Goal: Task Accomplishment & Management: Manage account settings

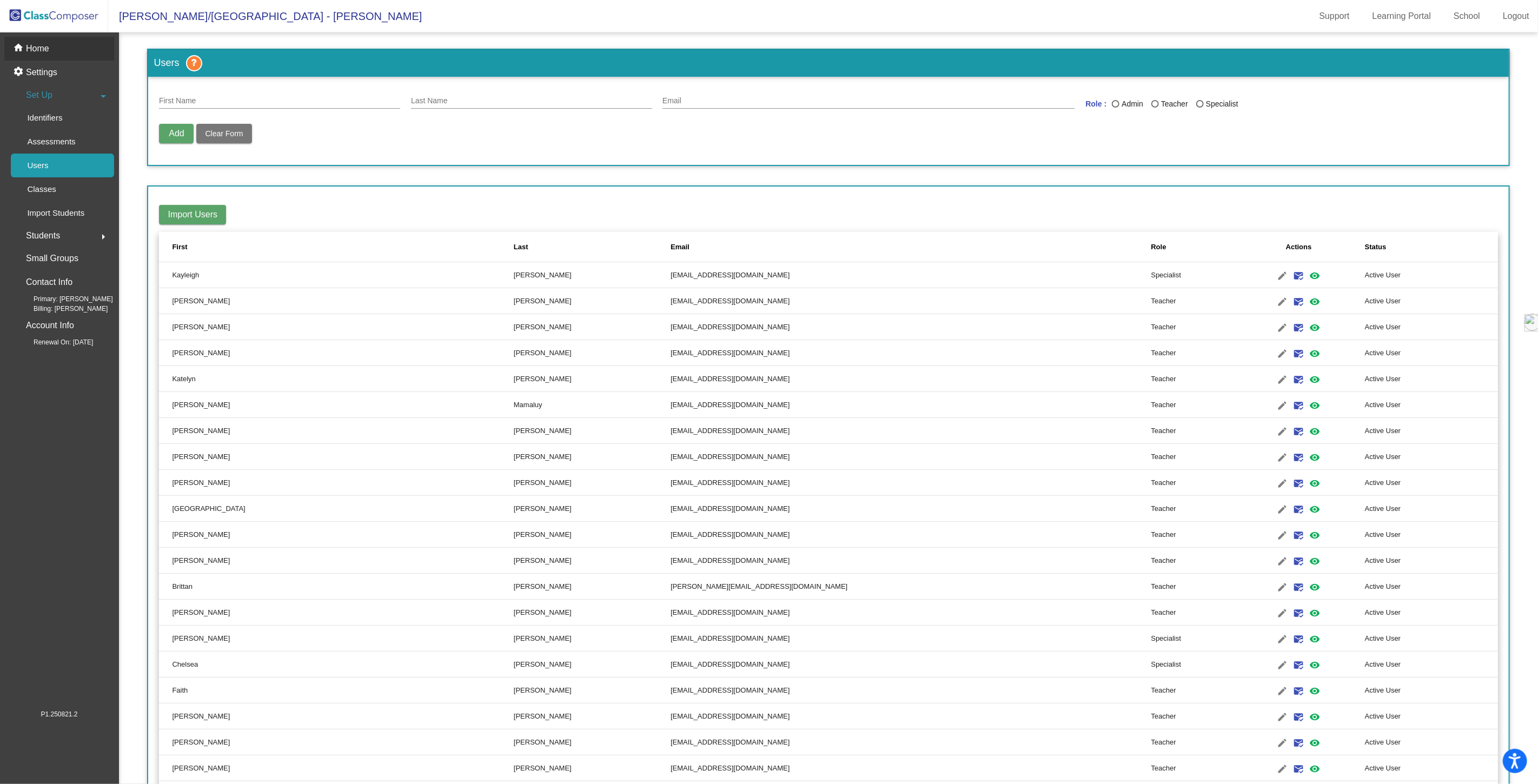
click at [42, 52] on p "Home" at bounding box center [37, 49] width 23 height 13
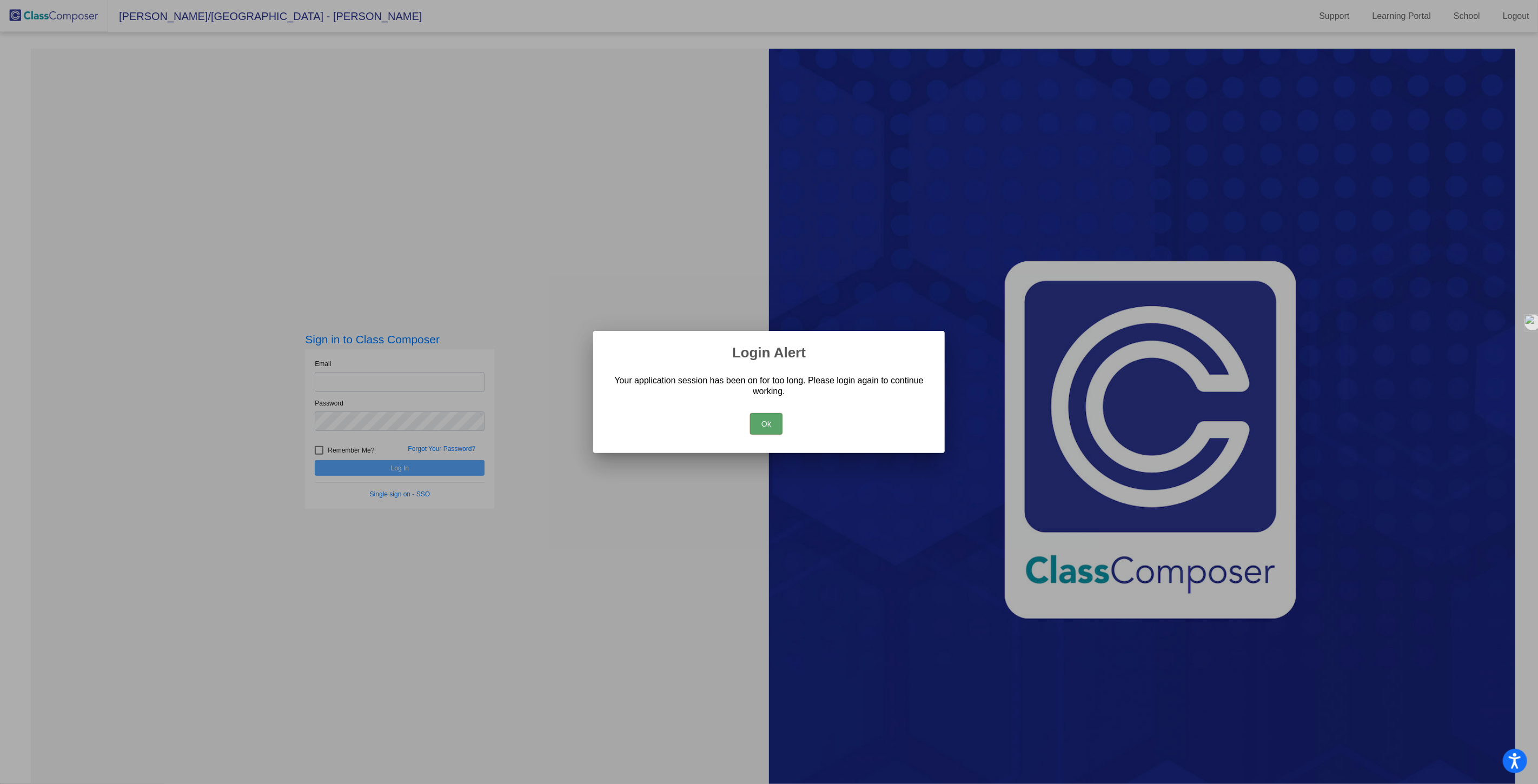
click at [763, 417] on button "Ok" at bounding box center [766, 425] width 32 height 22
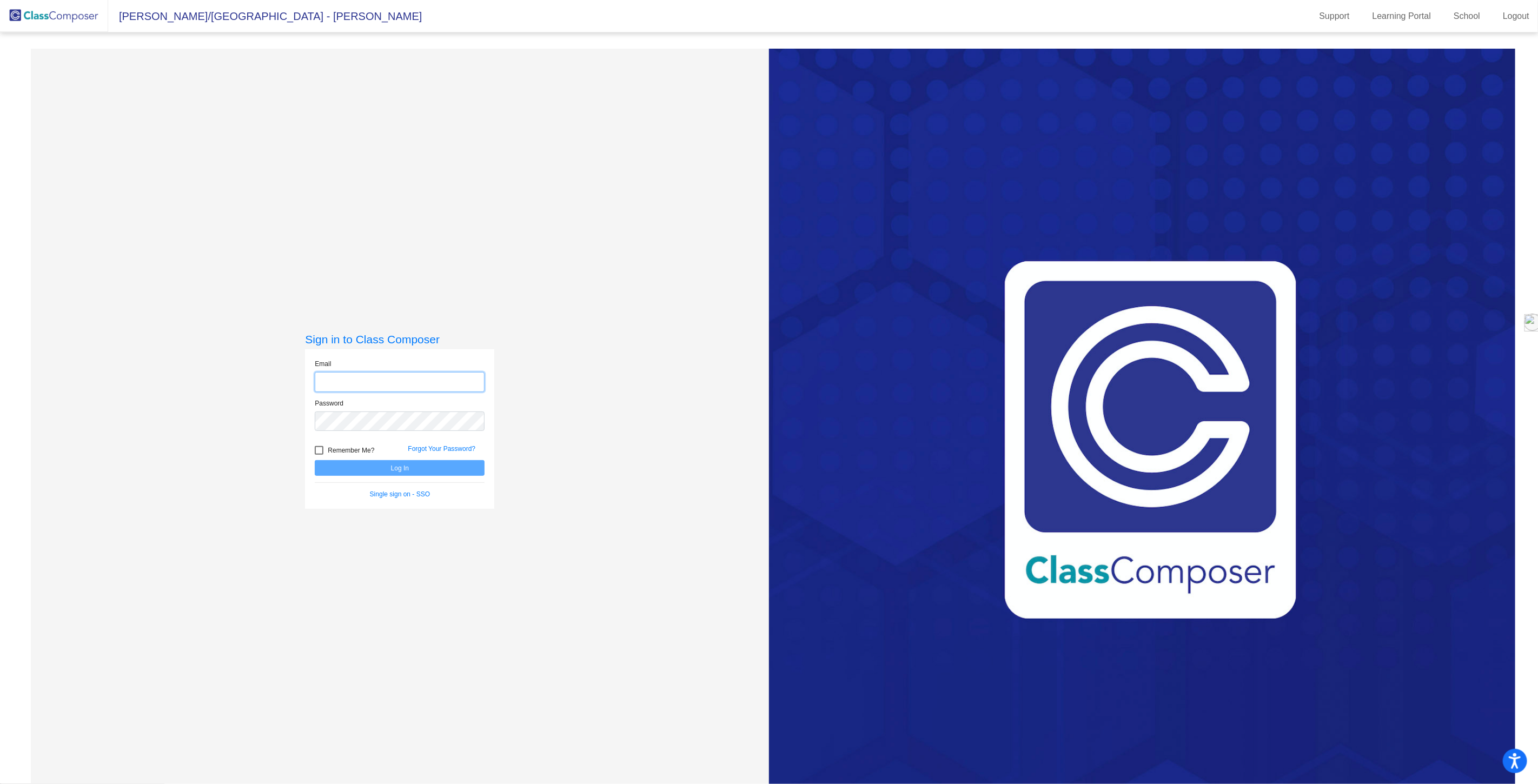
click at [347, 381] on input "email" at bounding box center [399, 382] width 170 height 20
type input "[EMAIL_ADDRESS][DOMAIN_NAME]"
click at [315, 460] on button "Log In" at bounding box center [399, 468] width 170 height 16
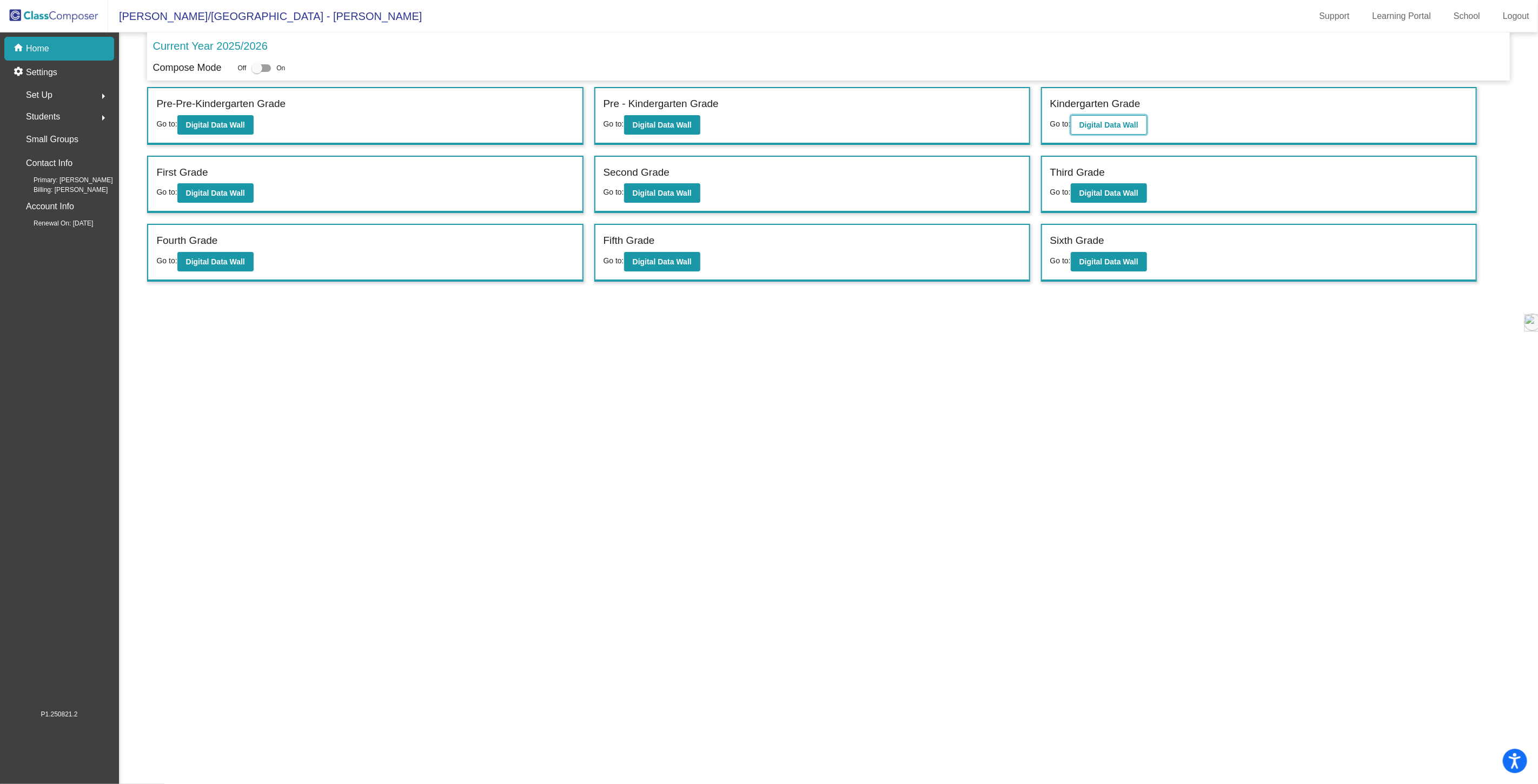
click at [1100, 122] on b "Digital Data Wall" at bounding box center [1109, 125] width 59 height 8
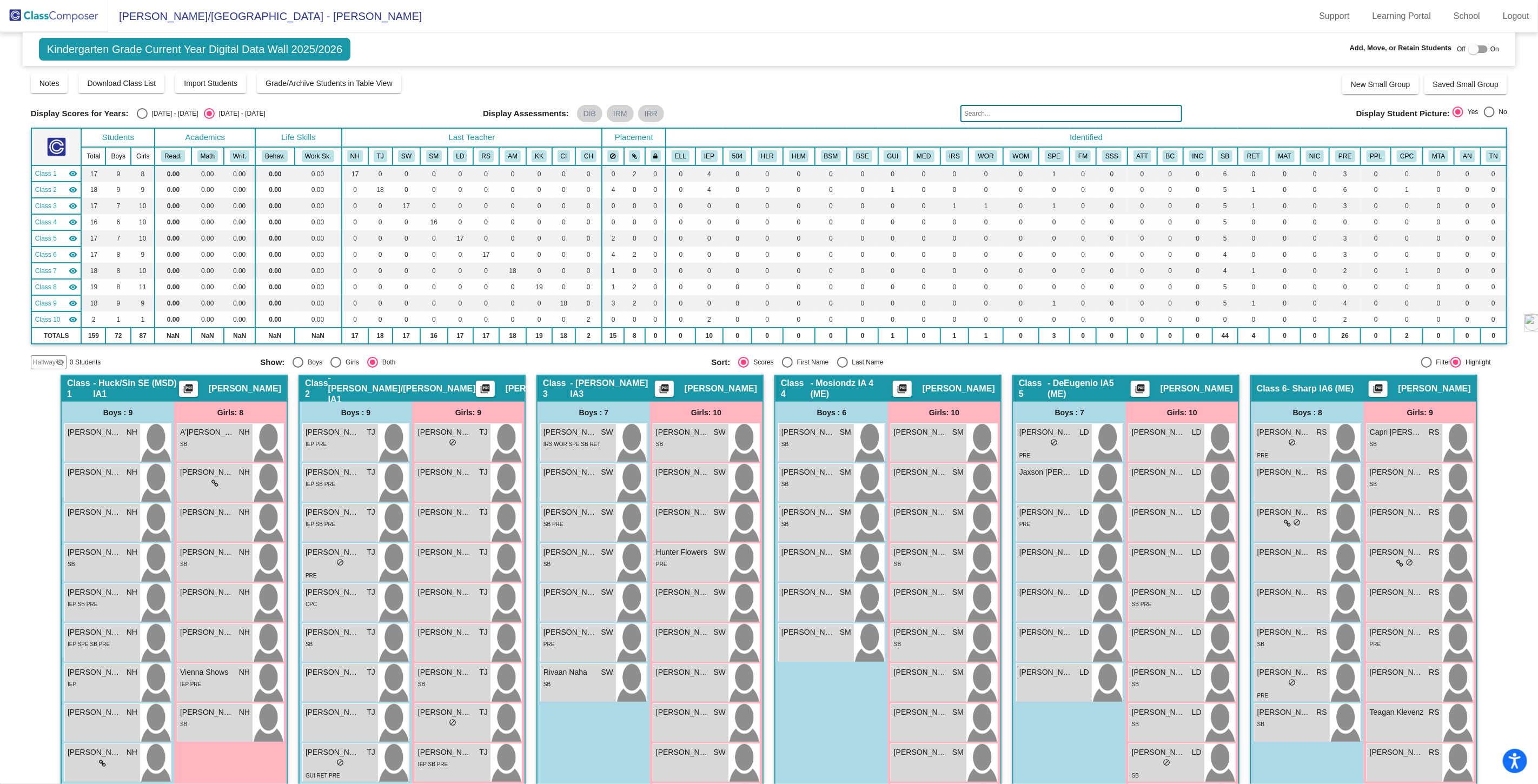
click at [66, 14] on img at bounding box center [54, 16] width 108 height 32
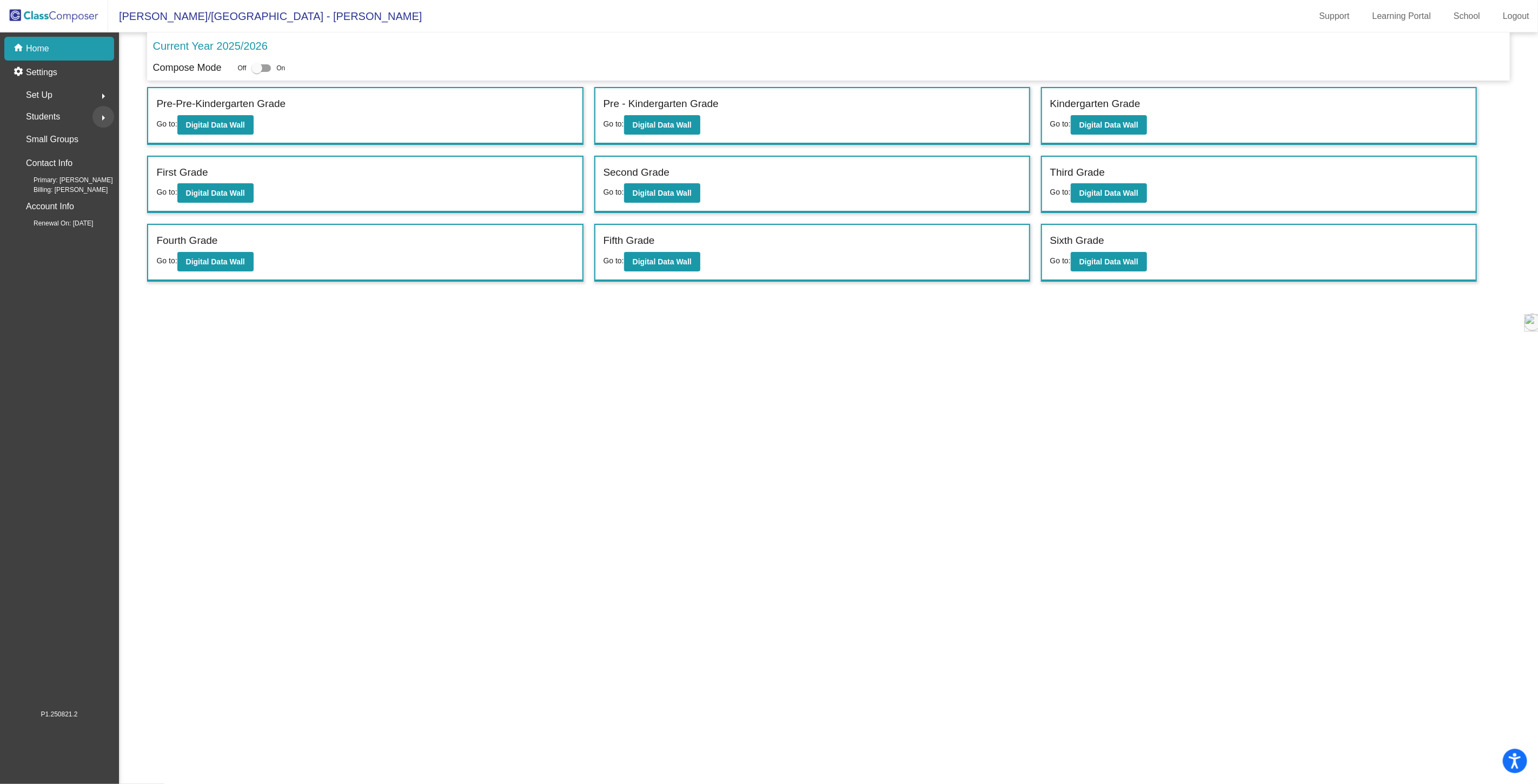
click at [104, 114] on mat-icon "arrow_right" at bounding box center [104, 117] width 13 height 13
click at [45, 139] on p "Pictures" at bounding box center [41, 139] width 29 height 13
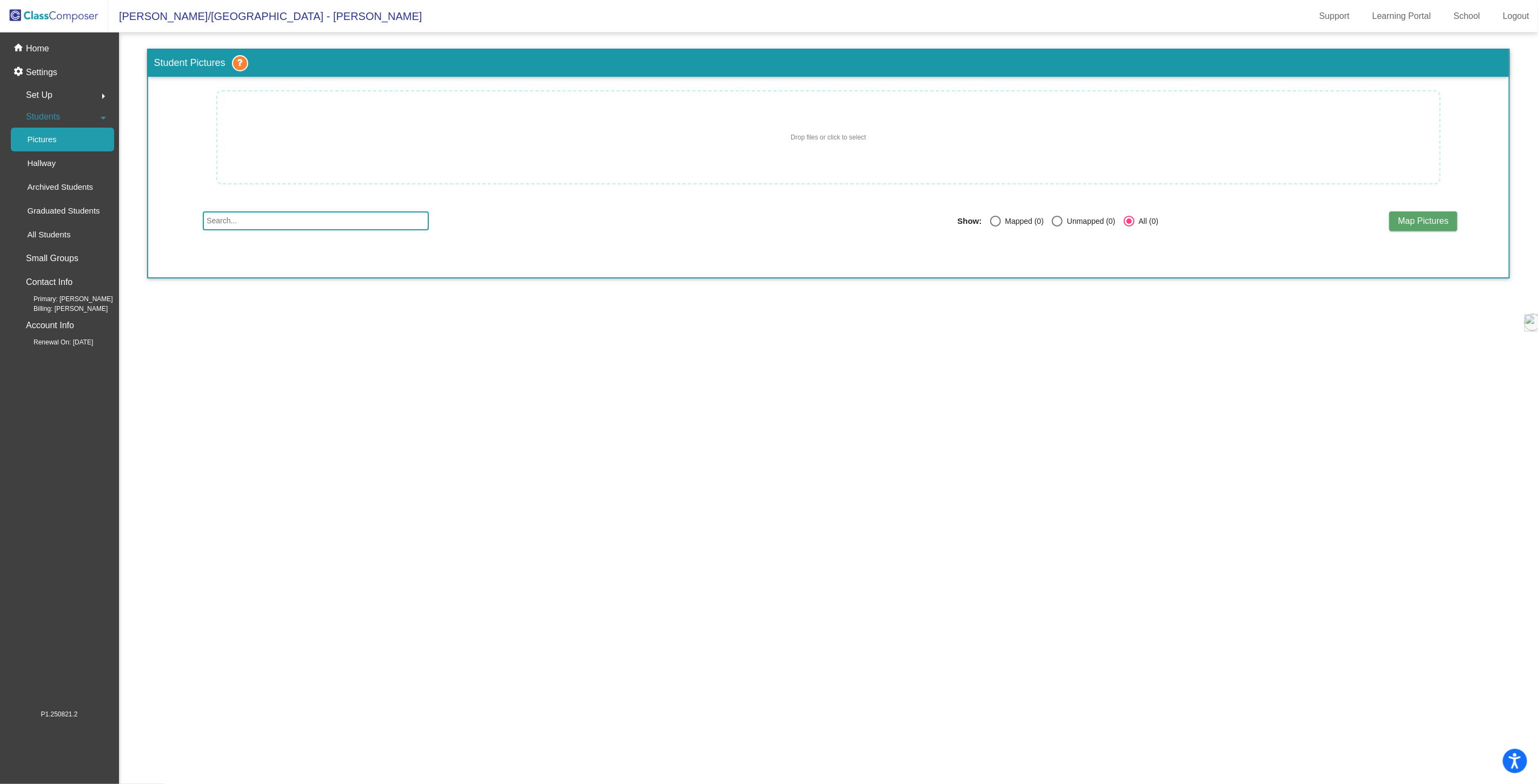
click at [40, 93] on span "Set Up" at bounding box center [39, 95] width 27 height 16
click at [50, 53] on div "home Home" at bounding box center [60, 49] width 110 height 24
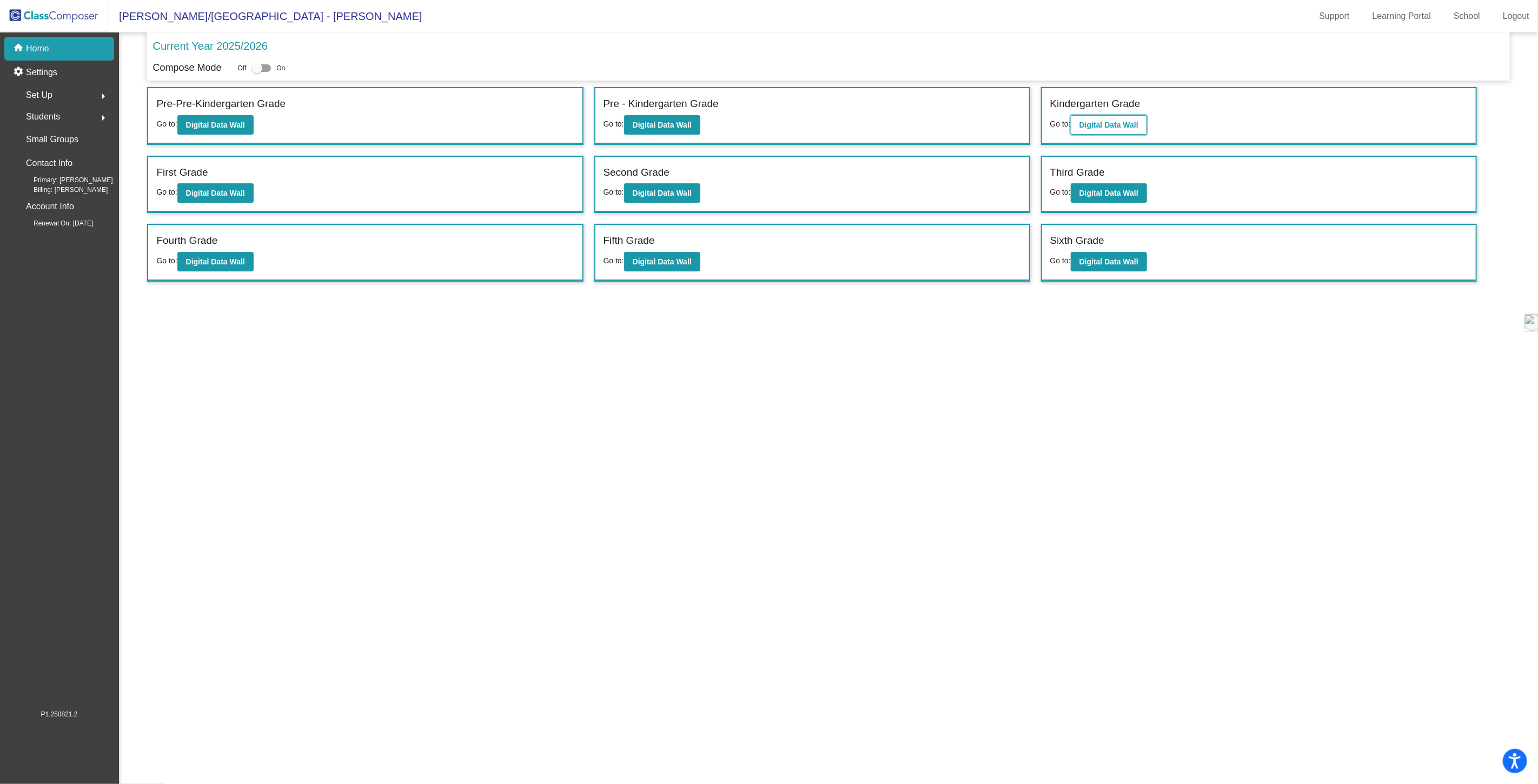
click at [1094, 122] on b "Digital Data Wall" at bounding box center [1109, 125] width 59 height 8
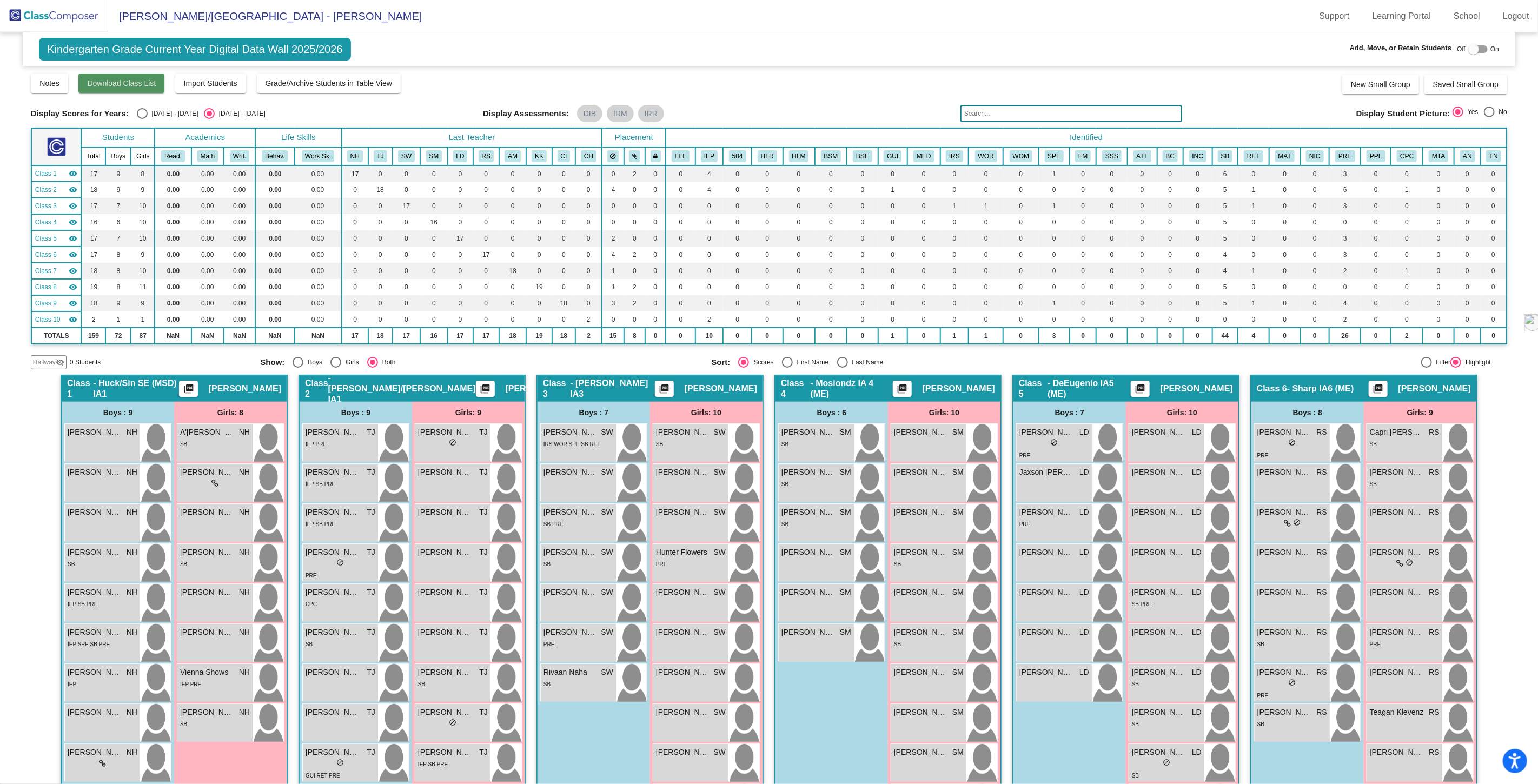
click at [109, 85] on span "Download Class List" at bounding box center [121, 83] width 69 height 8
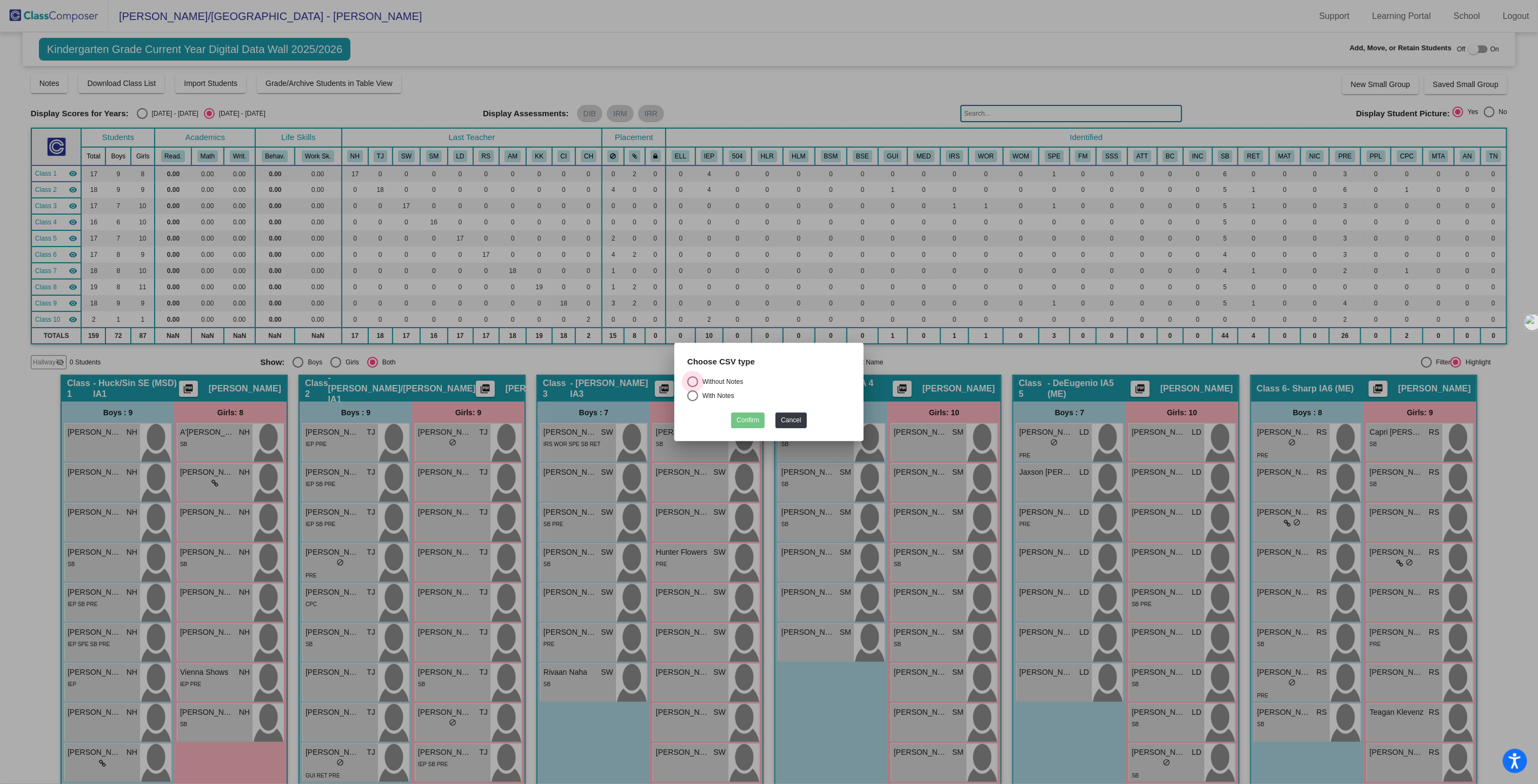
click at [694, 381] on div "Select an option" at bounding box center [693, 381] width 11 height 11
click at [693, 387] on input "Without Notes" at bounding box center [692, 387] width 1 height 1
radio input "true"
click at [742, 419] on button "Confirm" at bounding box center [747, 420] width 34 height 16
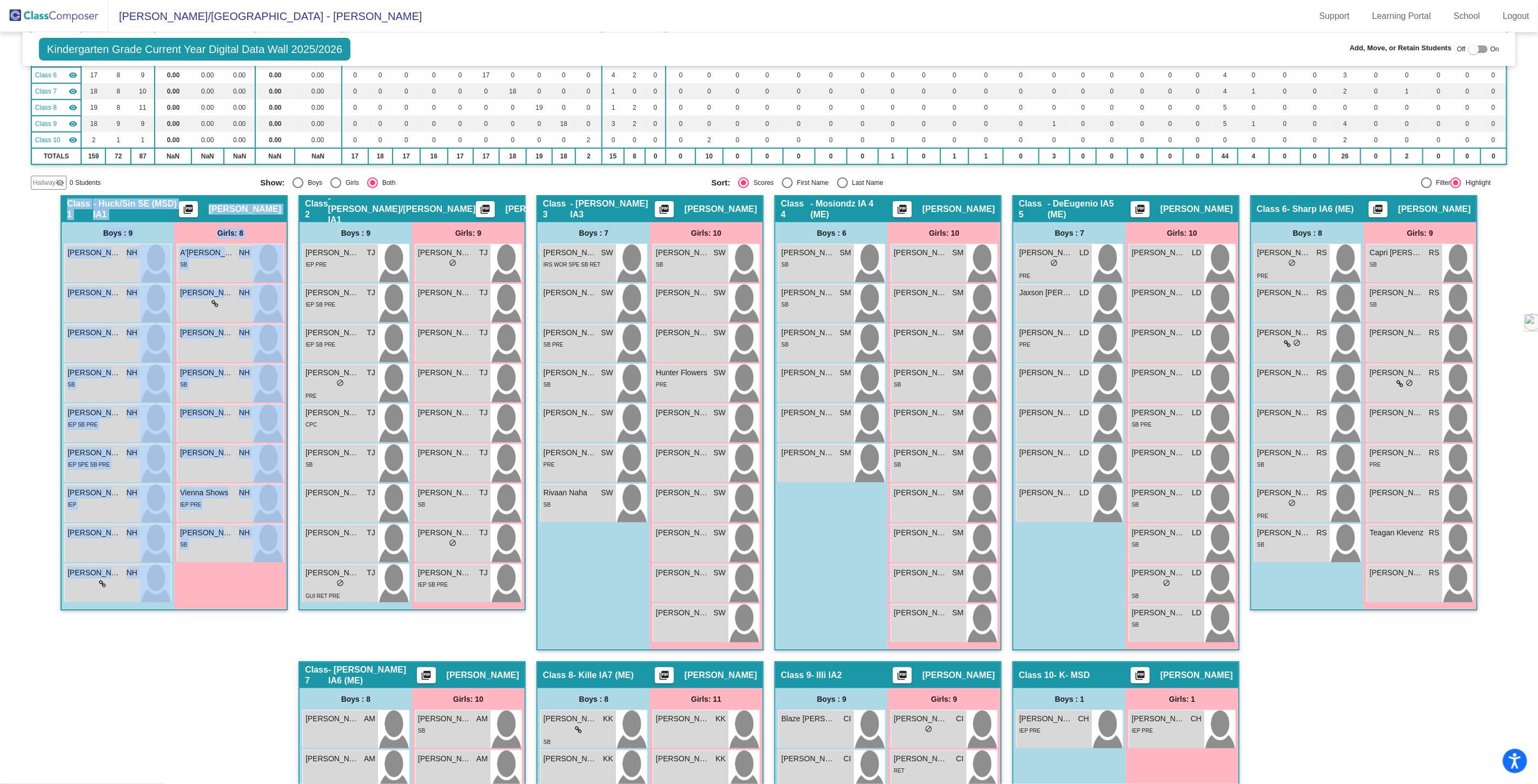
scroll to position [180, 0]
drag, startPoint x: 64, startPoint y: 385, endPoint x: 256, endPoint y: 579, distance: 272.9
click at [256, 579] on div "Class 1 - Huck/Sin SE (MSD) IA1 picture_as_pdf [PERSON_NAME] Add Student First …" at bounding box center [173, 403] width 225 height 414
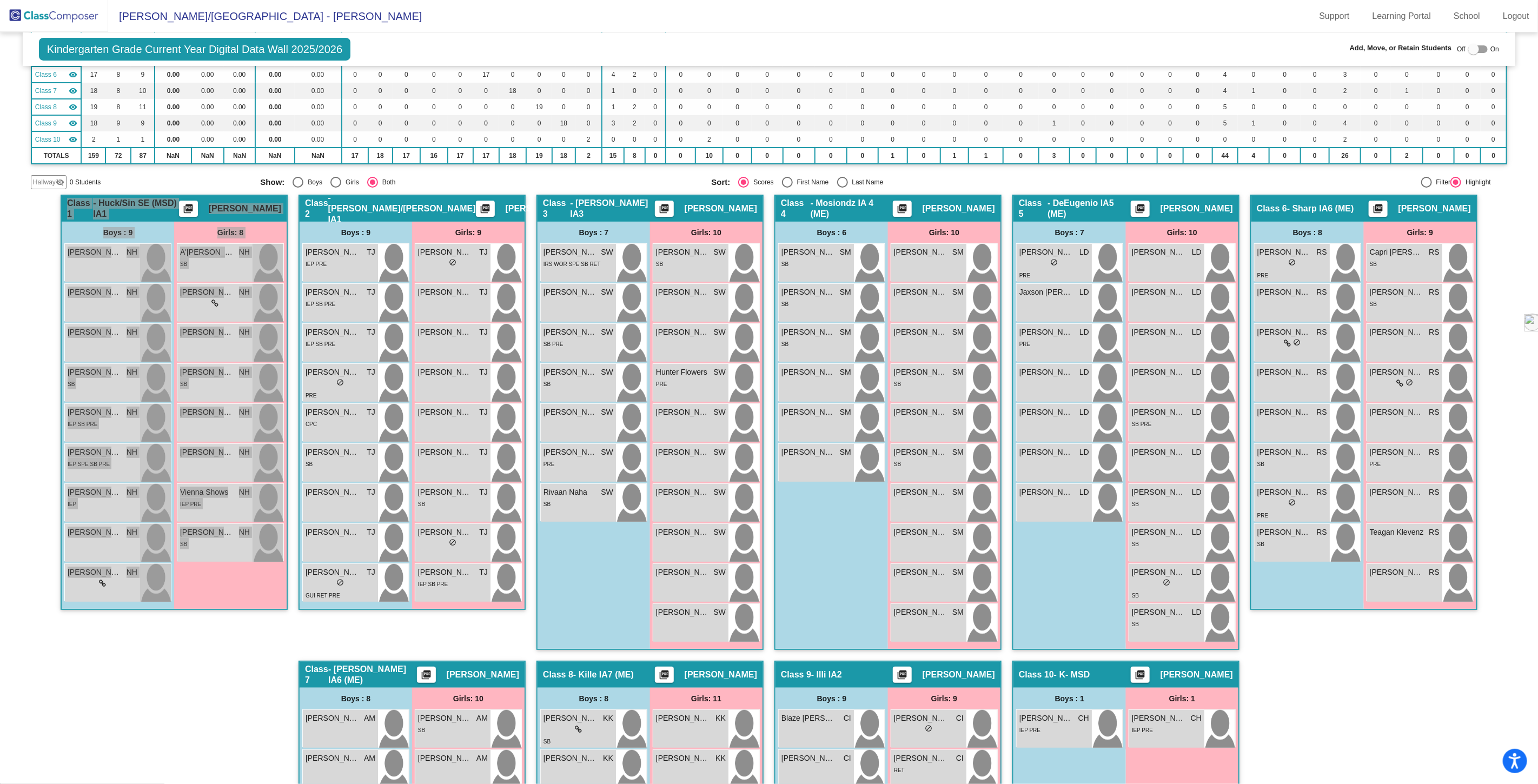
scroll to position [0, 0]
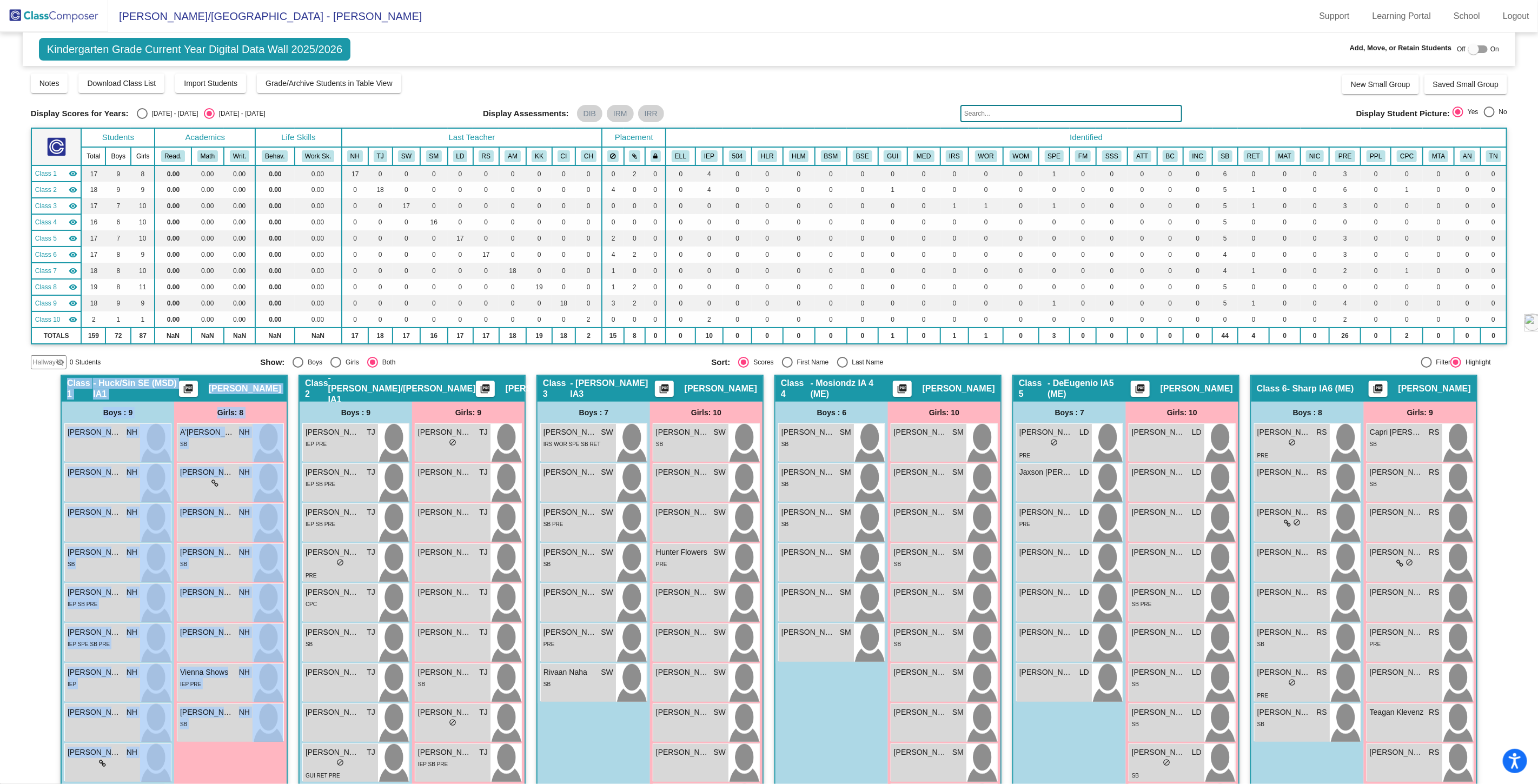
click at [47, 14] on img at bounding box center [54, 16] width 108 height 32
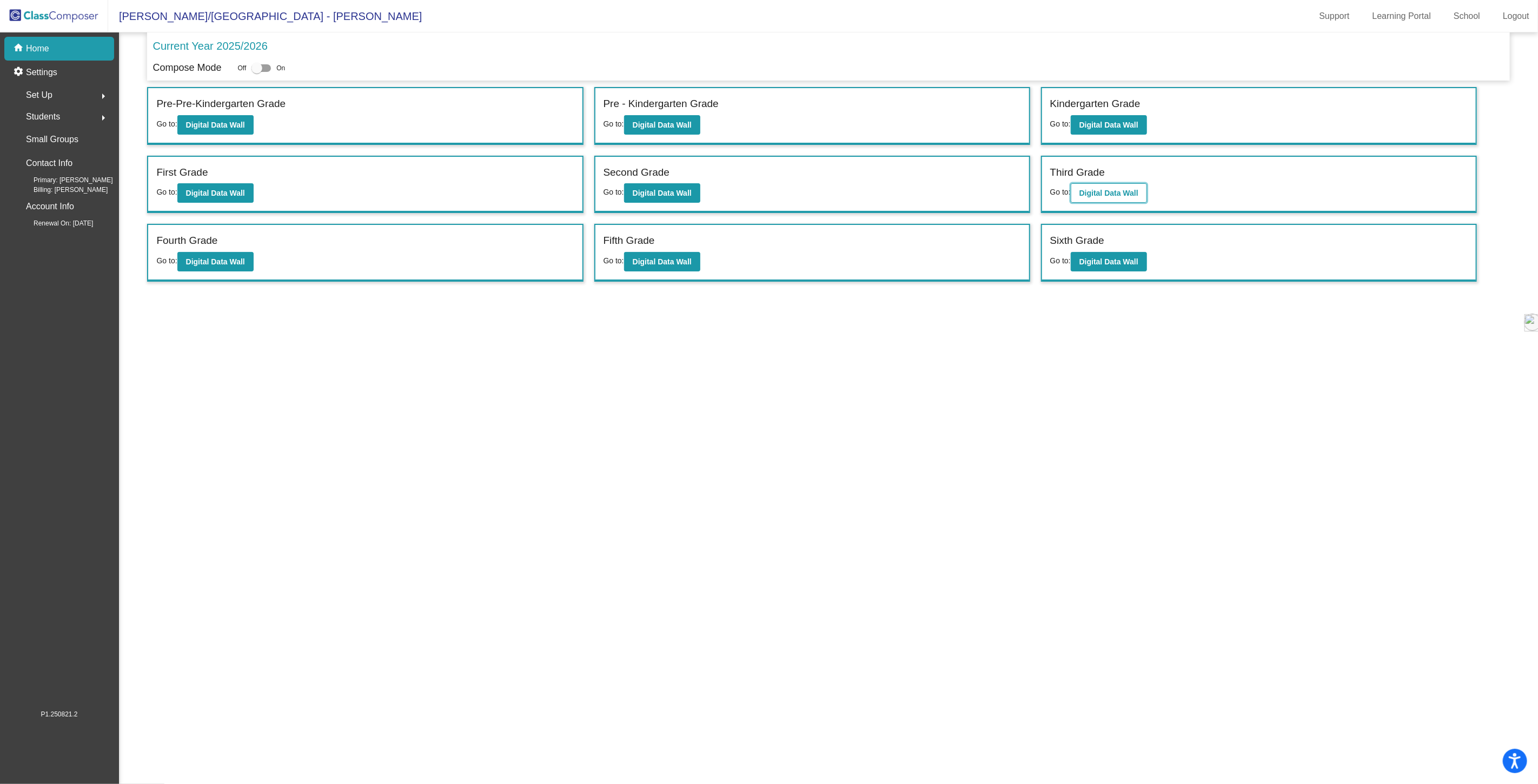
click at [1086, 191] on b "Digital Data Wall" at bounding box center [1109, 193] width 59 height 8
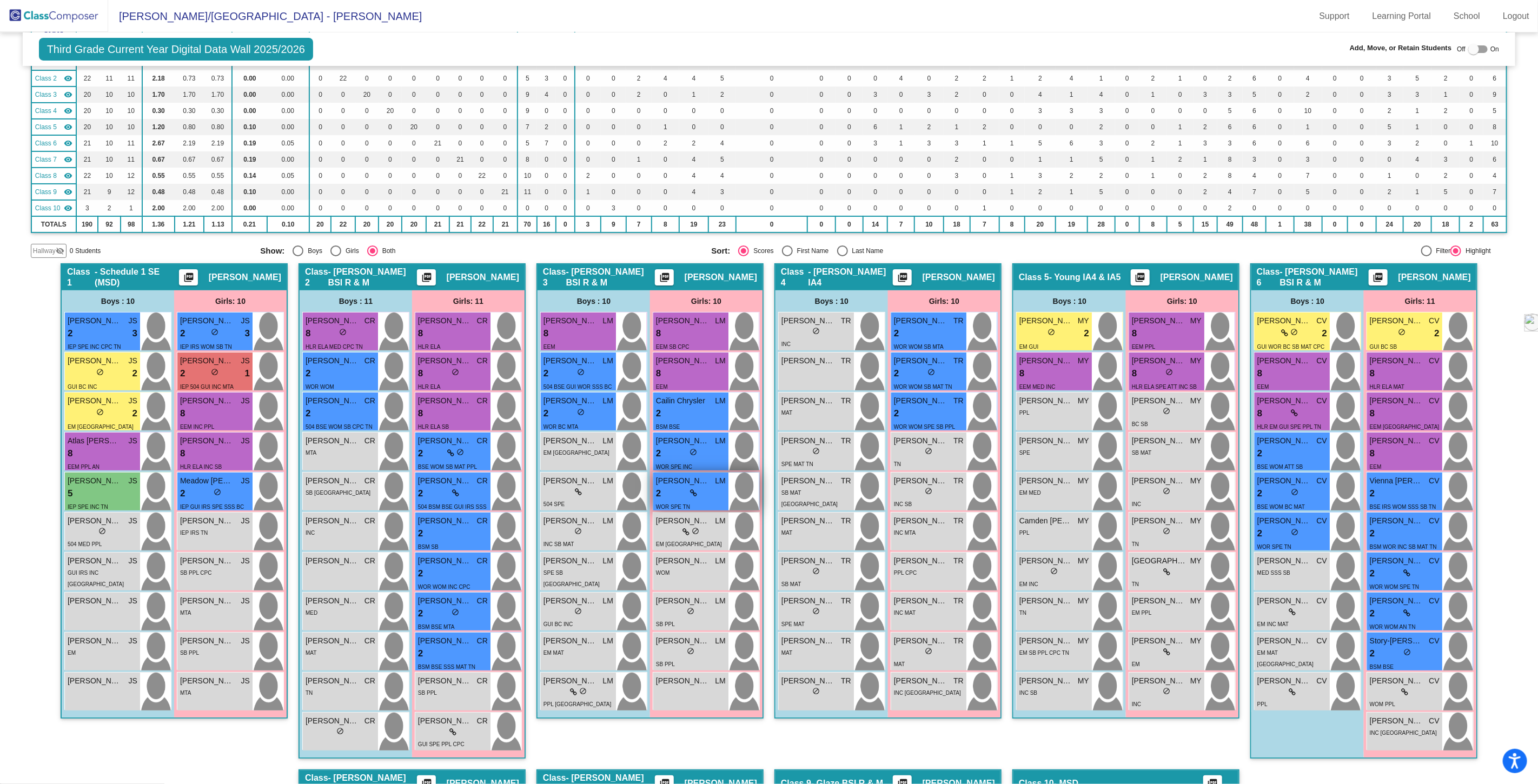
scroll to position [120, 0]
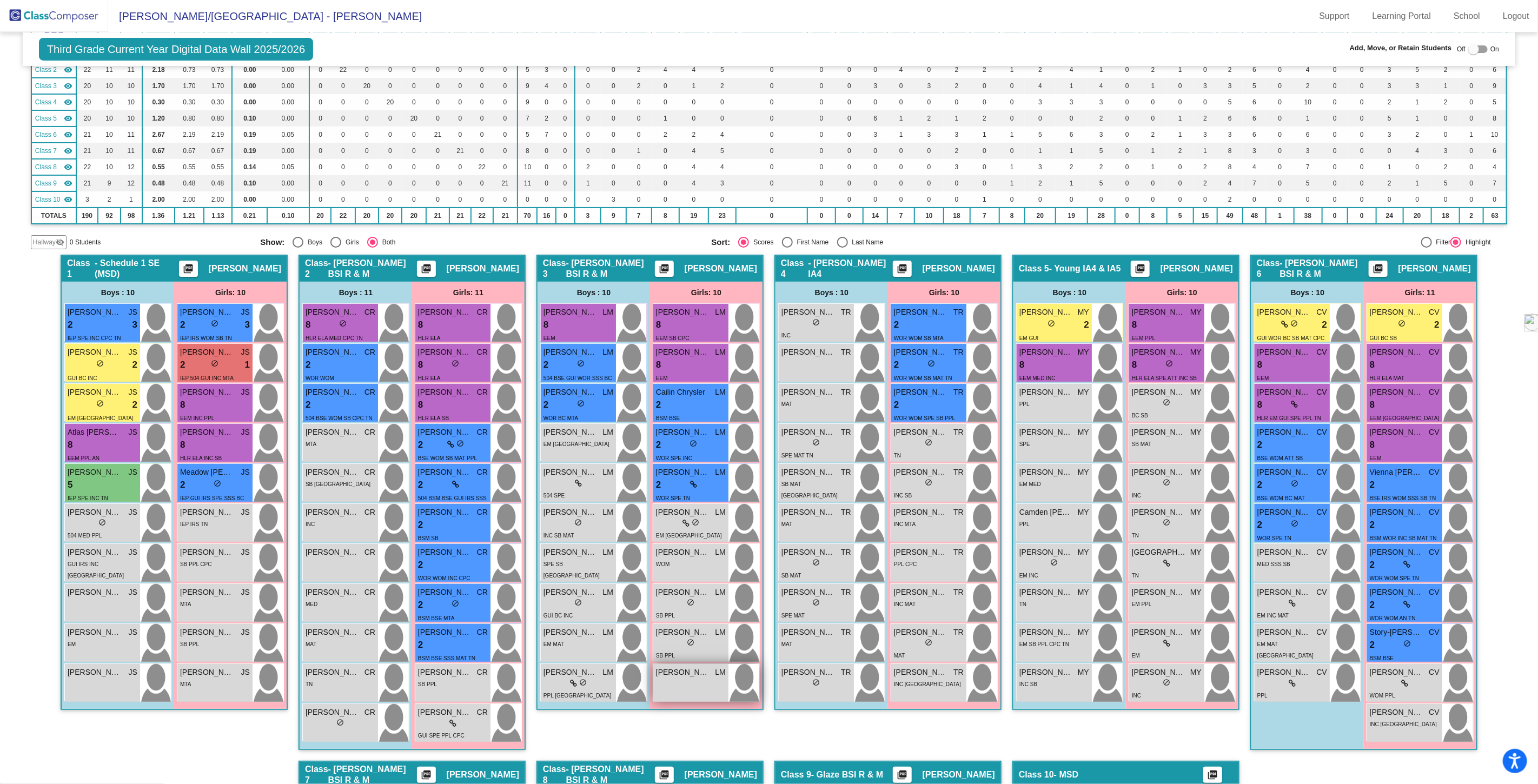
click at [694, 673] on span "[PERSON_NAME]" at bounding box center [682, 672] width 54 height 11
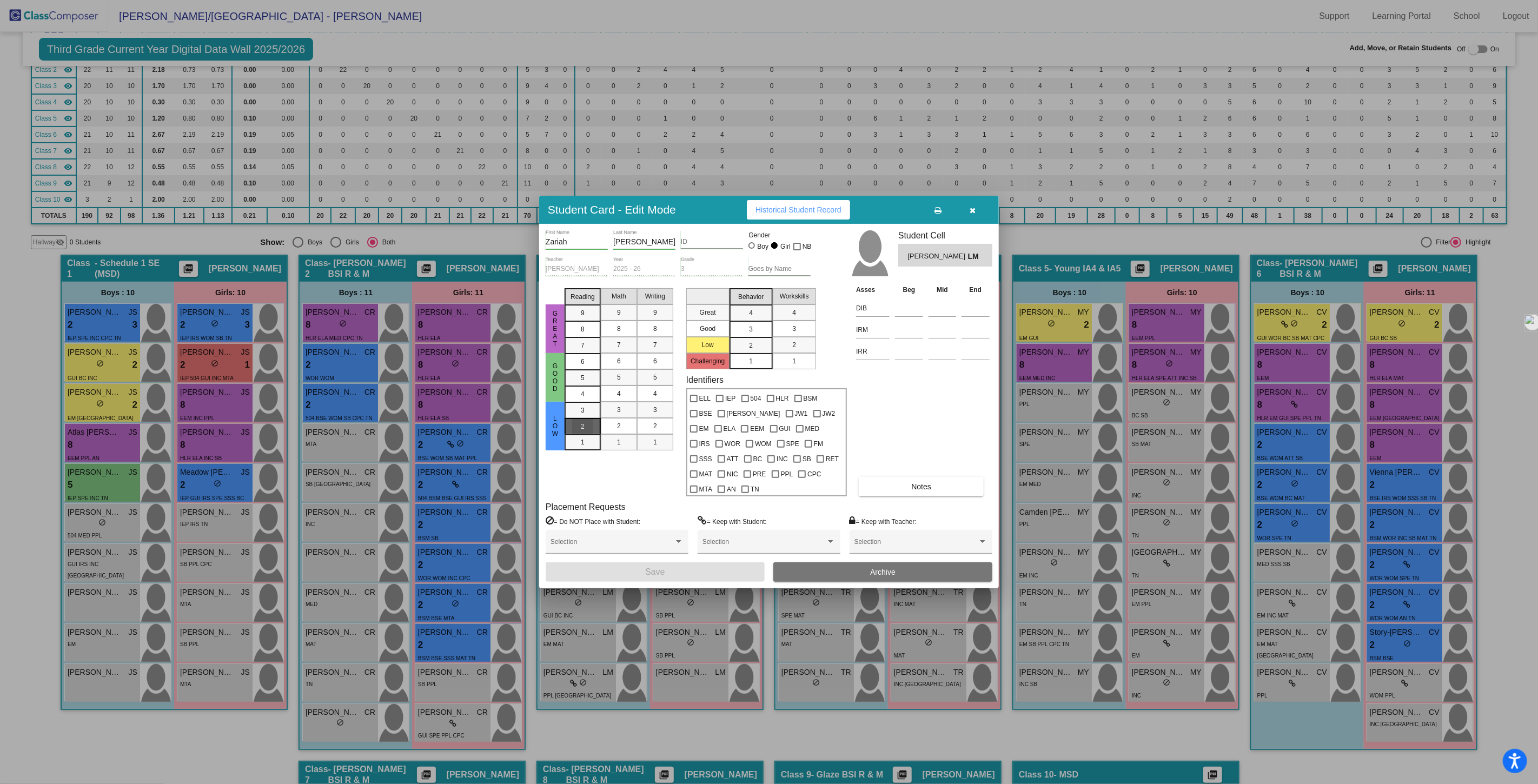
click at [578, 425] on div "2" at bounding box center [582, 426] width 21 height 17
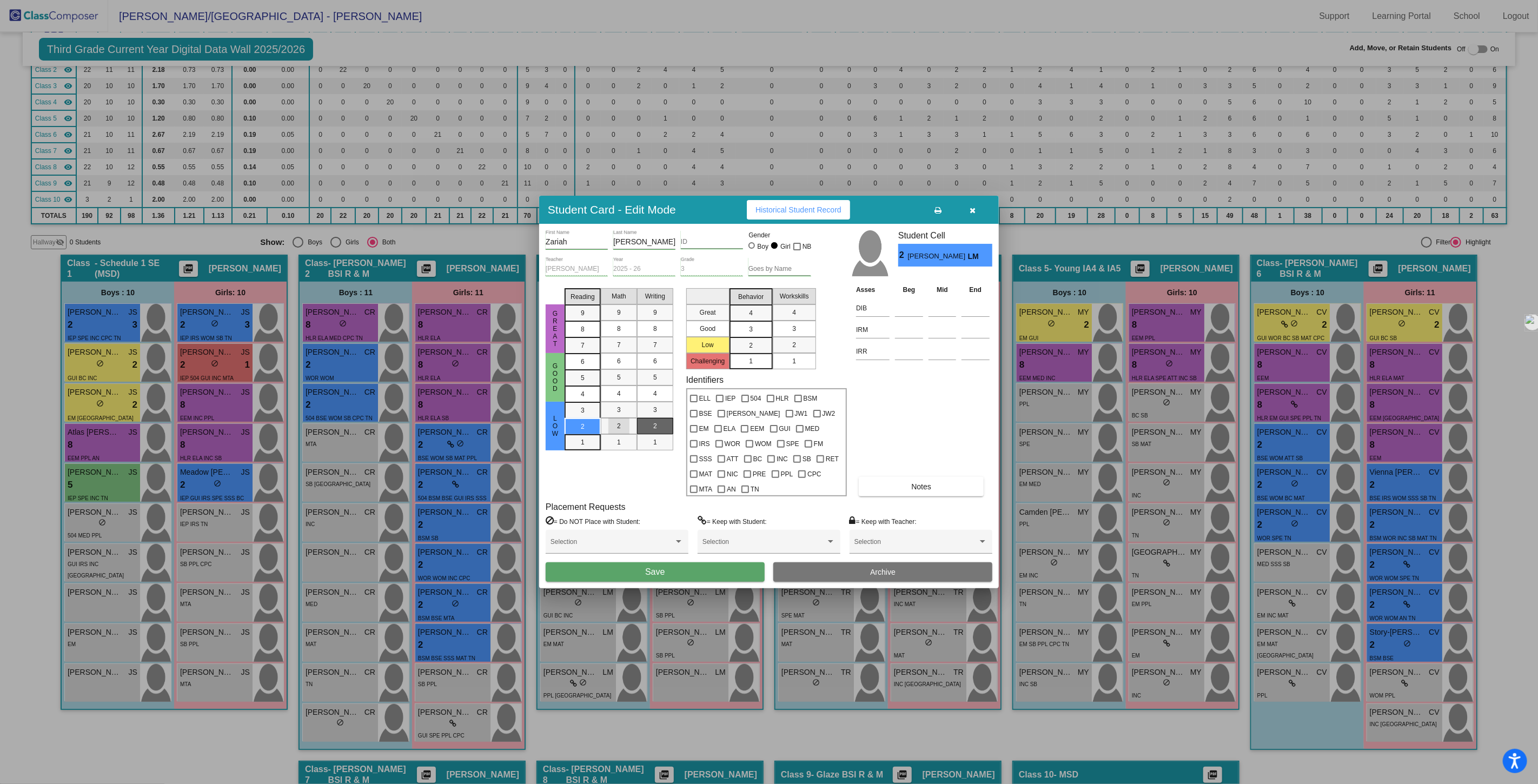
drag, startPoint x: 622, startPoint y: 428, endPoint x: 658, endPoint y: 424, distance: 36.2
click at [623, 428] on div "2" at bounding box center [619, 426] width 21 height 17
click at [658, 424] on div "2" at bounding box center [655, 426] width 21 height 17
click at [715, 447] on div at bounding box center [719, 444] width 7 height 7
click at [719, 447] on input "WOR" at bounding box center [719, 447] width 1 height 1
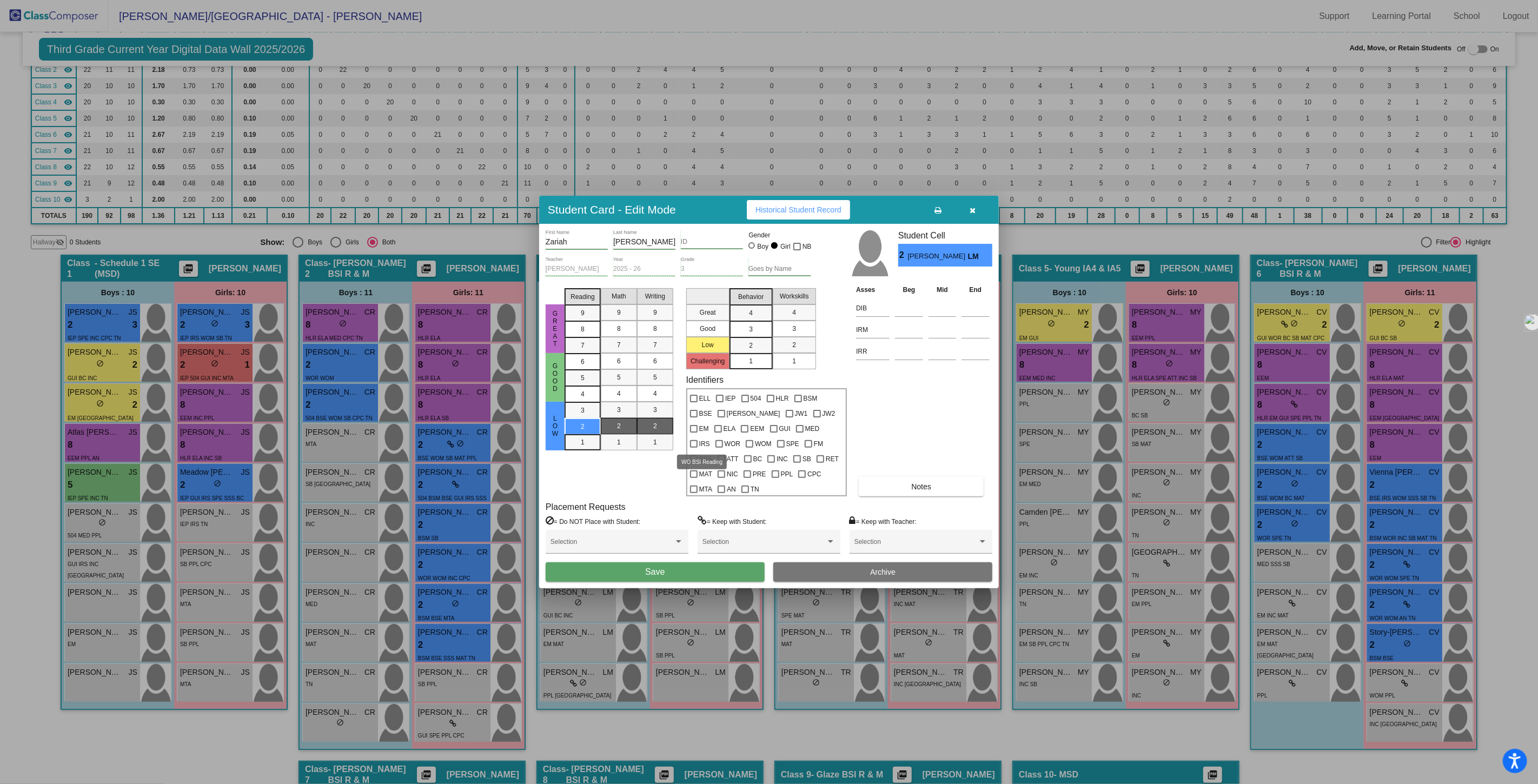
checkbox input "true"
click at [746, 444] on div at bounding box center [749, 444] width 7 height 7
click at [749, 447] on input "WOM" at bounding box center [749, 447] width 1 height 1
checkbox input "true"
click at [679, 571] on button "Save" at bounding box center [655, 571] width 219 height 19
